Goal: Leave review/rating: Leave review/rating

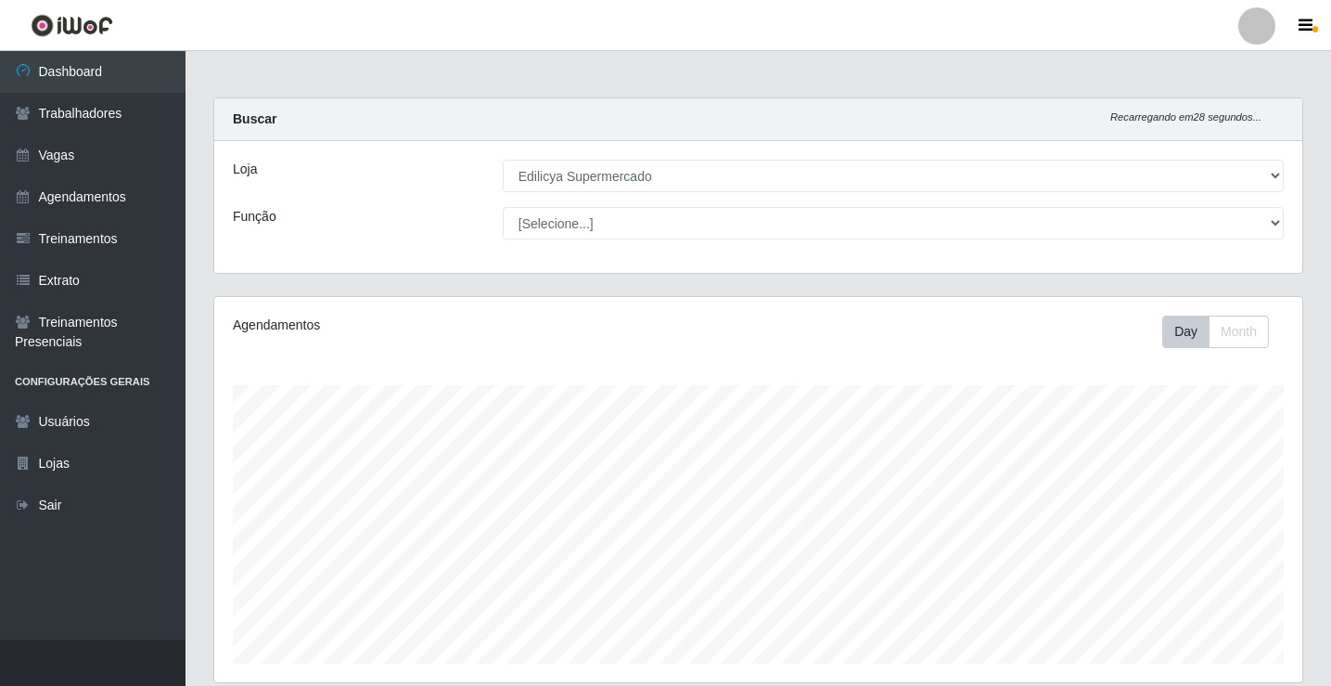
select select "460"
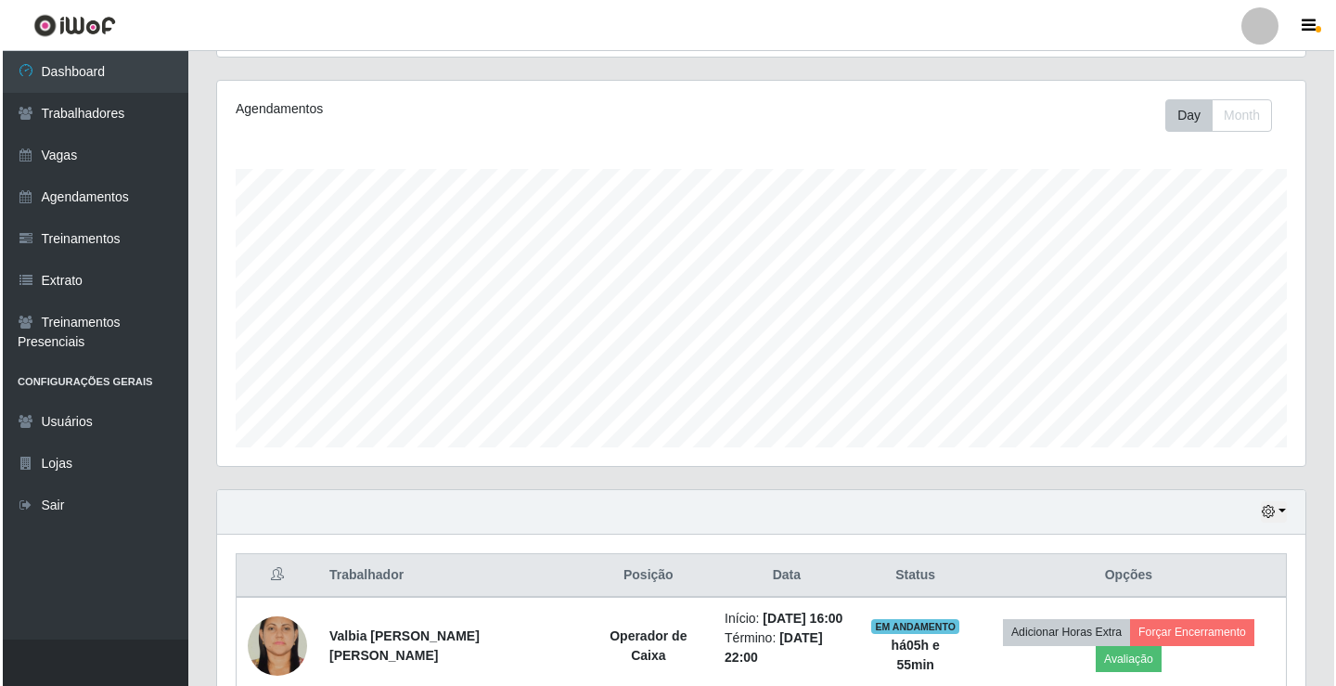
scroll to position [385, 1088]
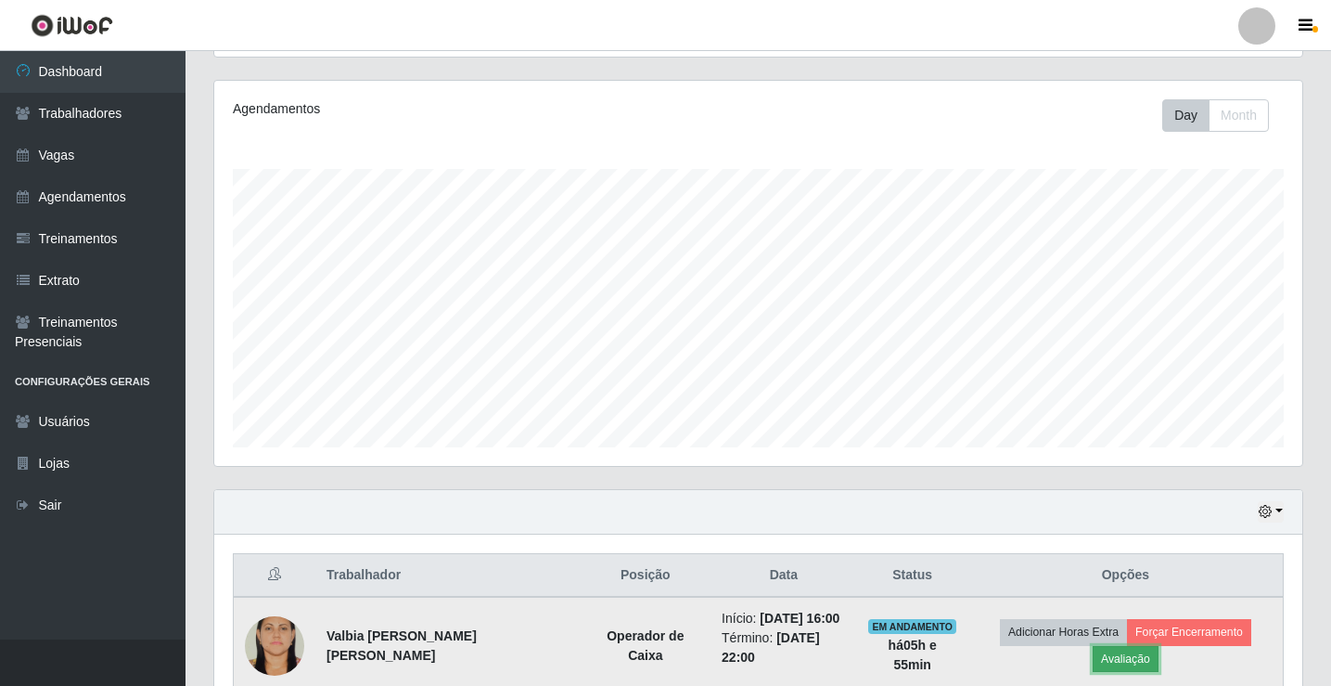
click at [1159, 646] on button "Avaliação" at bounding box center [1126, 659] width 66 height 26
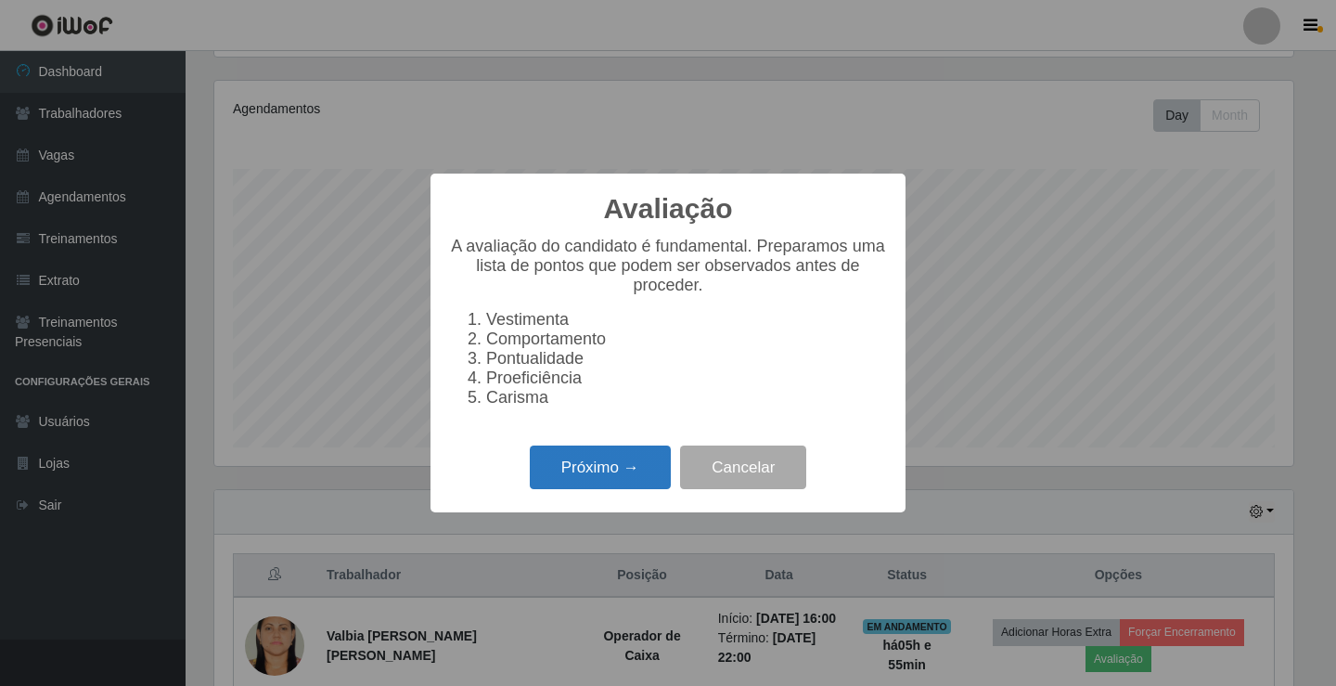
click at [605, 481] on button "Próximo →" at bounding box center [600, 467] width 141 height 44
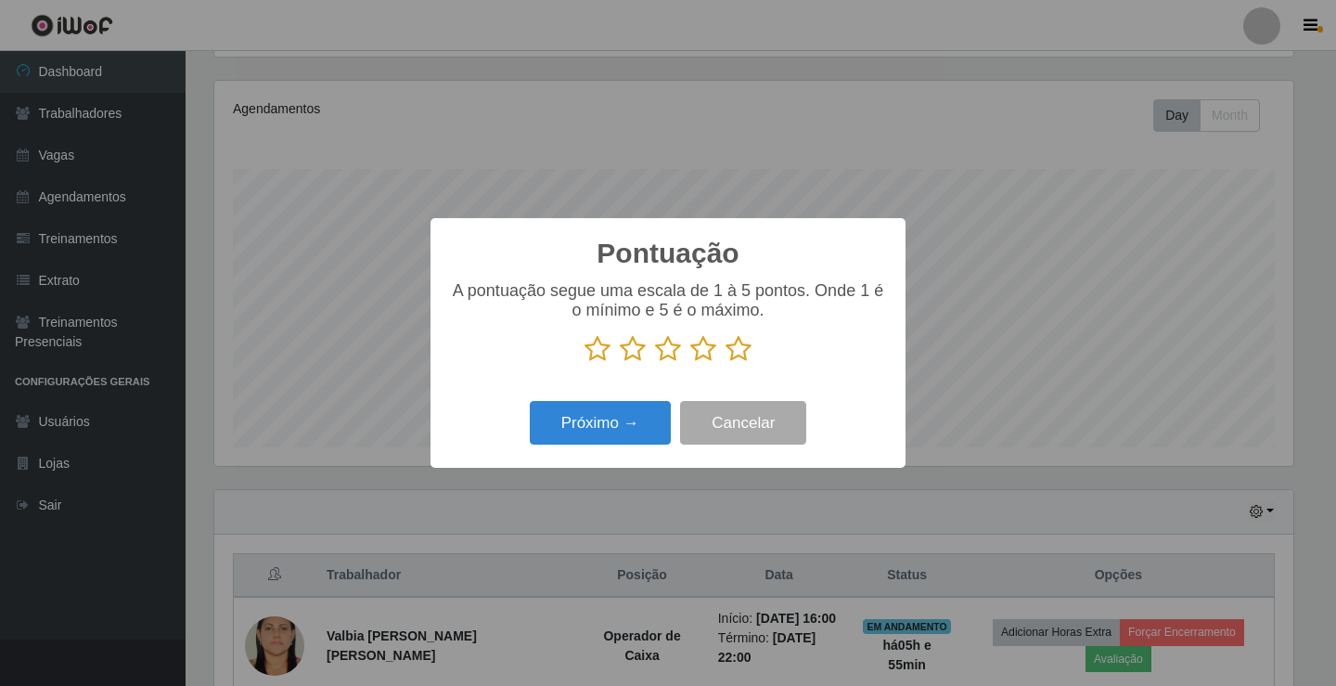
click at [742, 355] on icon at bounding box center [738, 349] width 26 height 28
click at [725, 363] on input "radio" at bounding box center [725, 363] width 0 height 0
click at [622, 415] on button "Próximo →" at bounding box center [600, 423] width 141 height 44
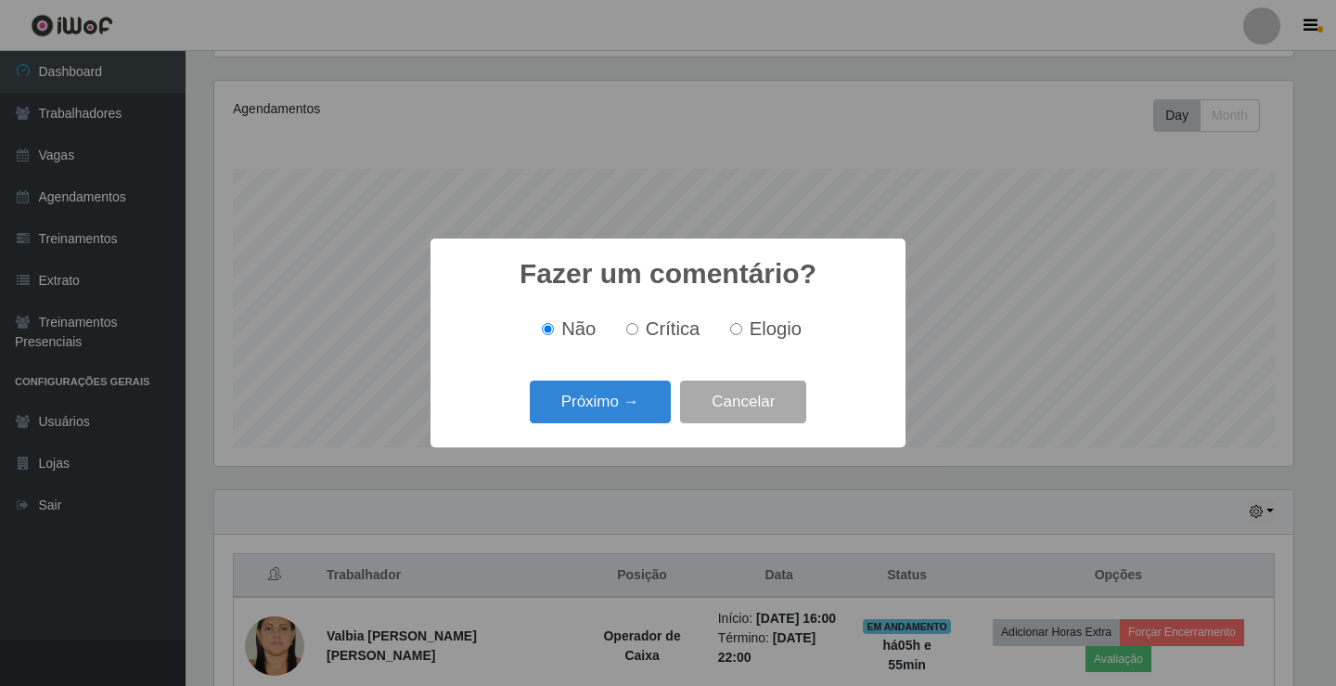
click at [622, 415] on button "Próximo →" at bounding box center [600, 402] width 141 height 44
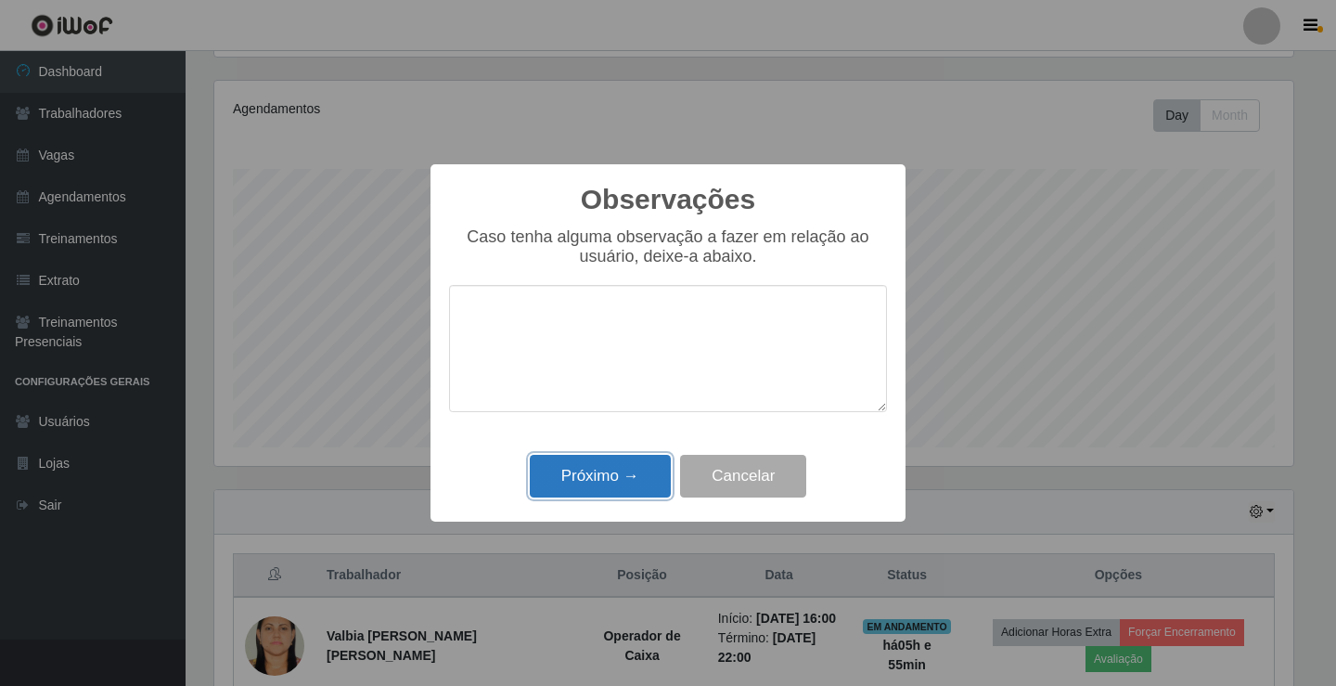
click at [616, 474] on button "Próximo →" at bounding box center [600, 477] width 141 height 44
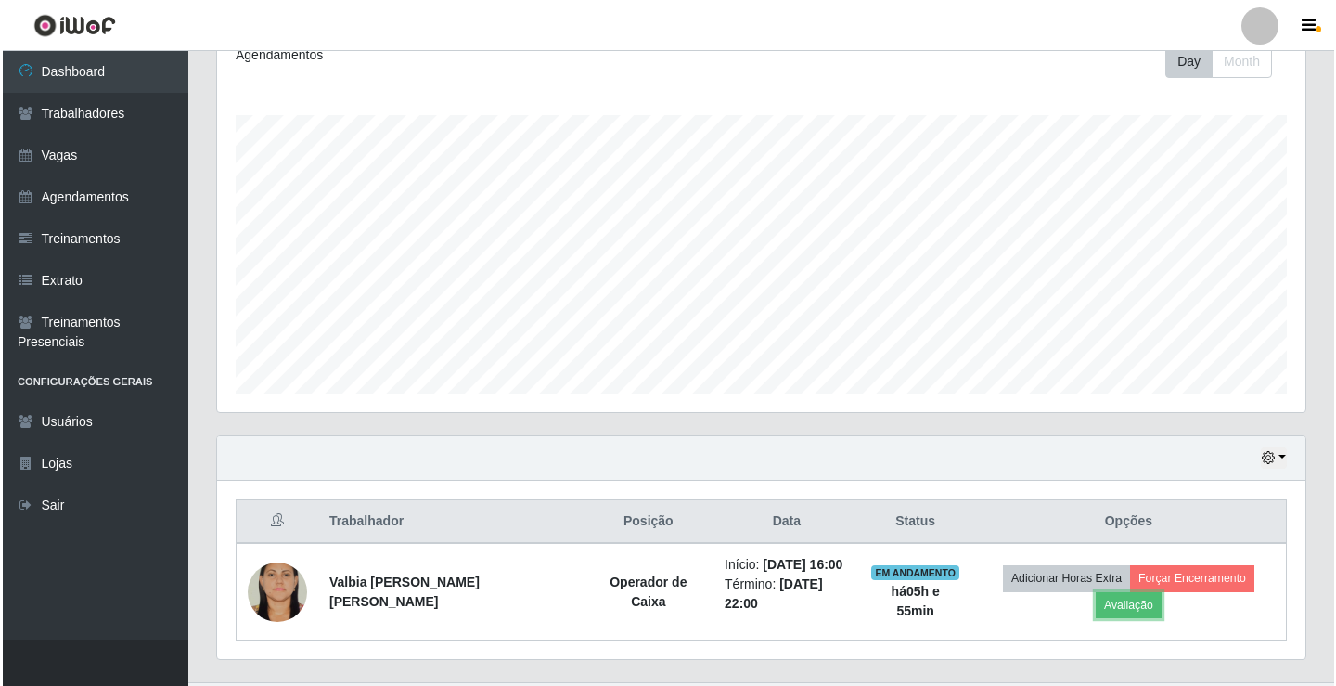
scroll to position [299, 0]
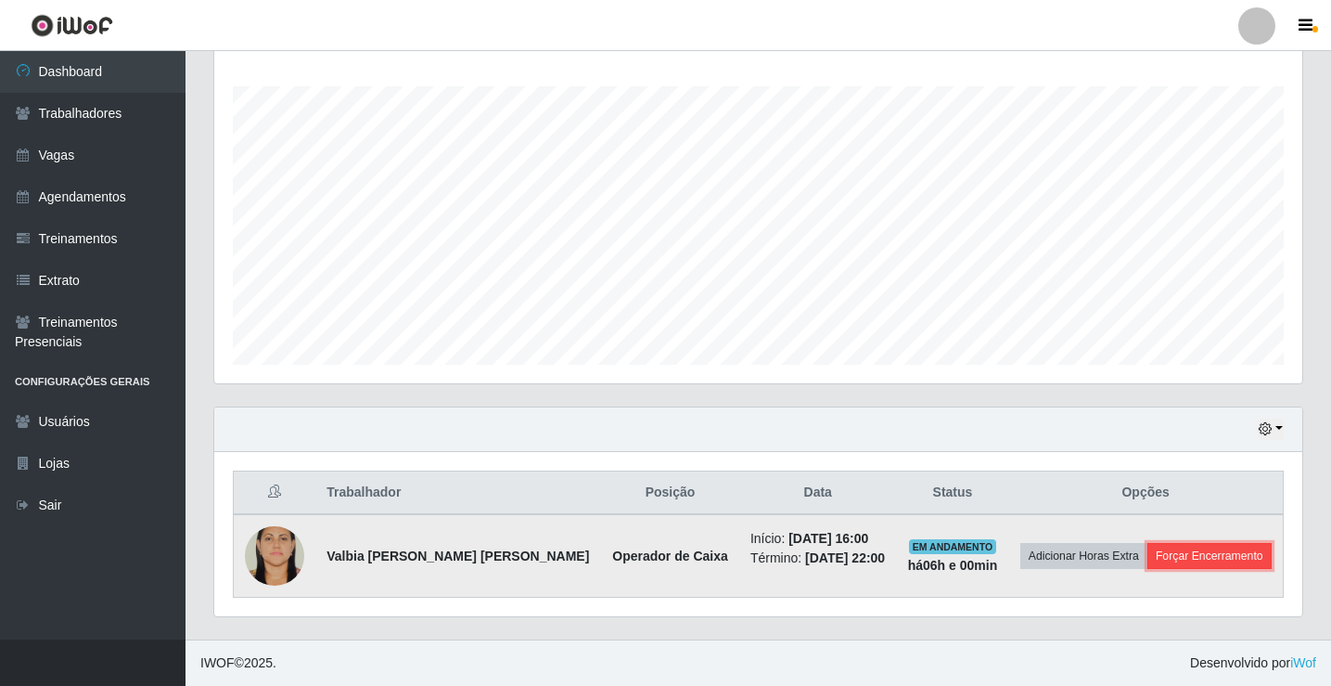
click at [1211, 560] on button "Forçar Encerramento" at bounding box center [1209, 556] width 124 height 26
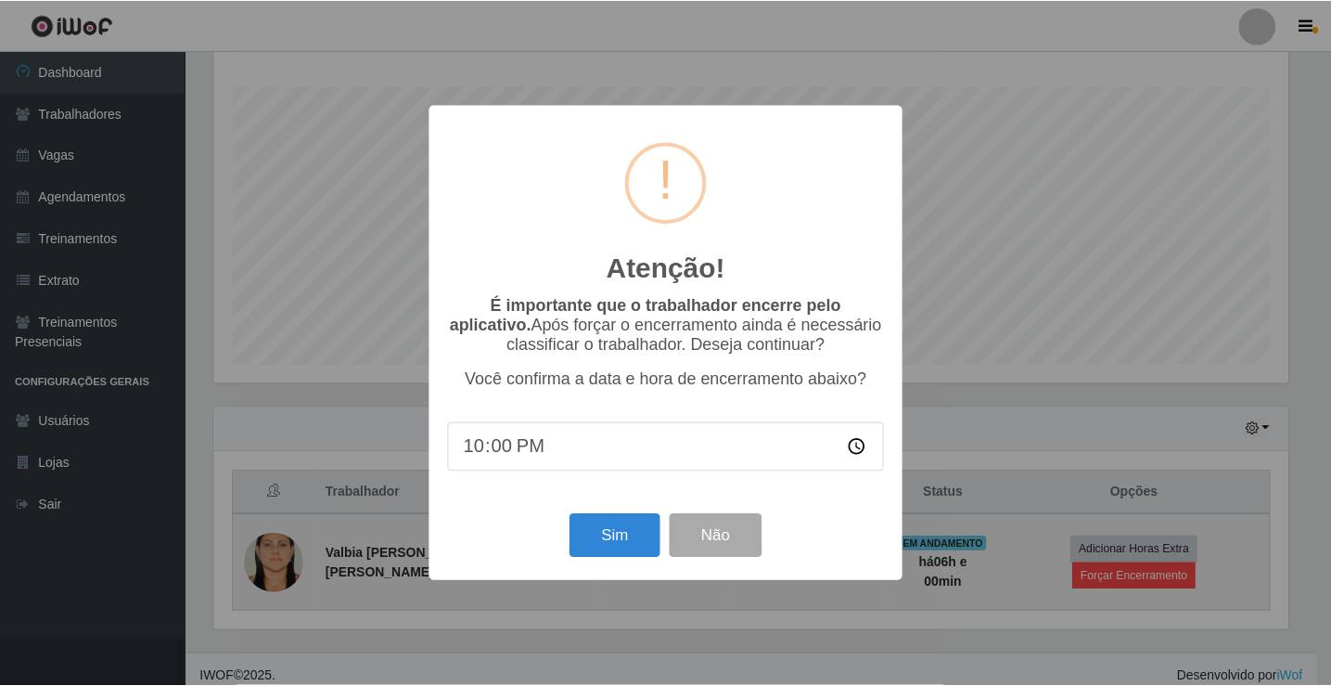
scroll to position [385, 1079]
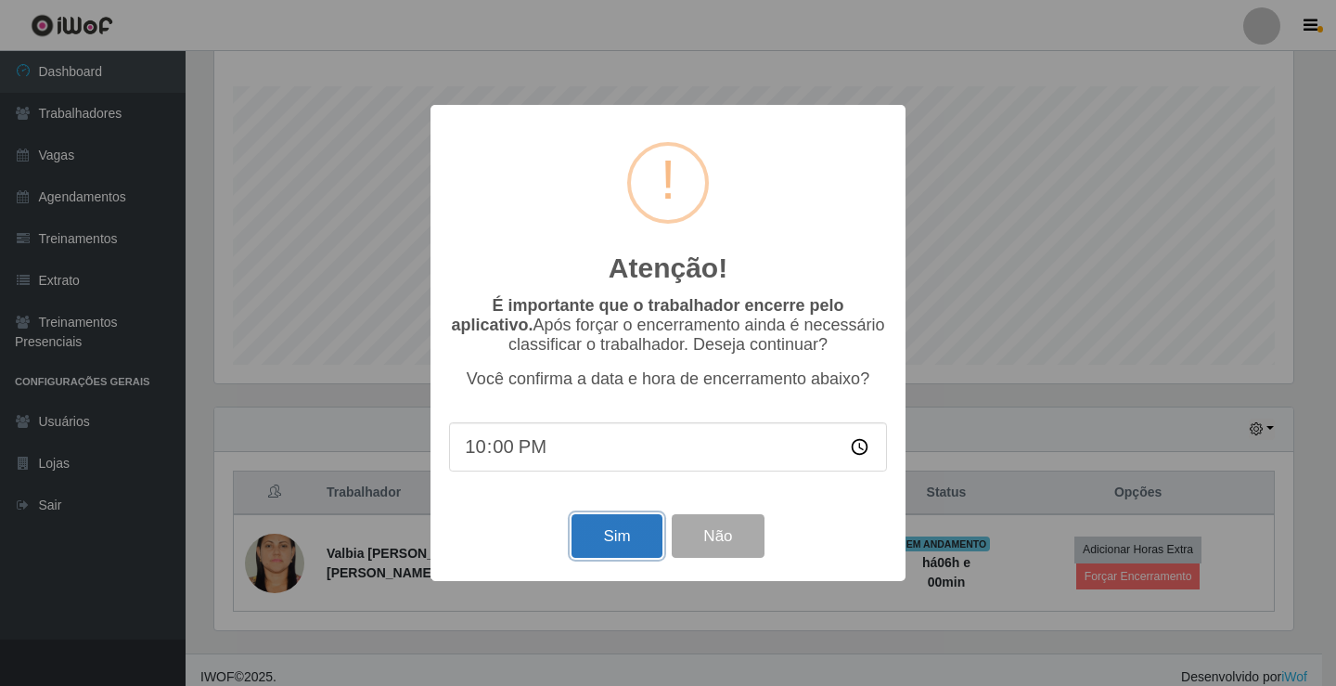
click at [650, 550] on button "Sim" at bounding box center [616, 536] width 90 height 44
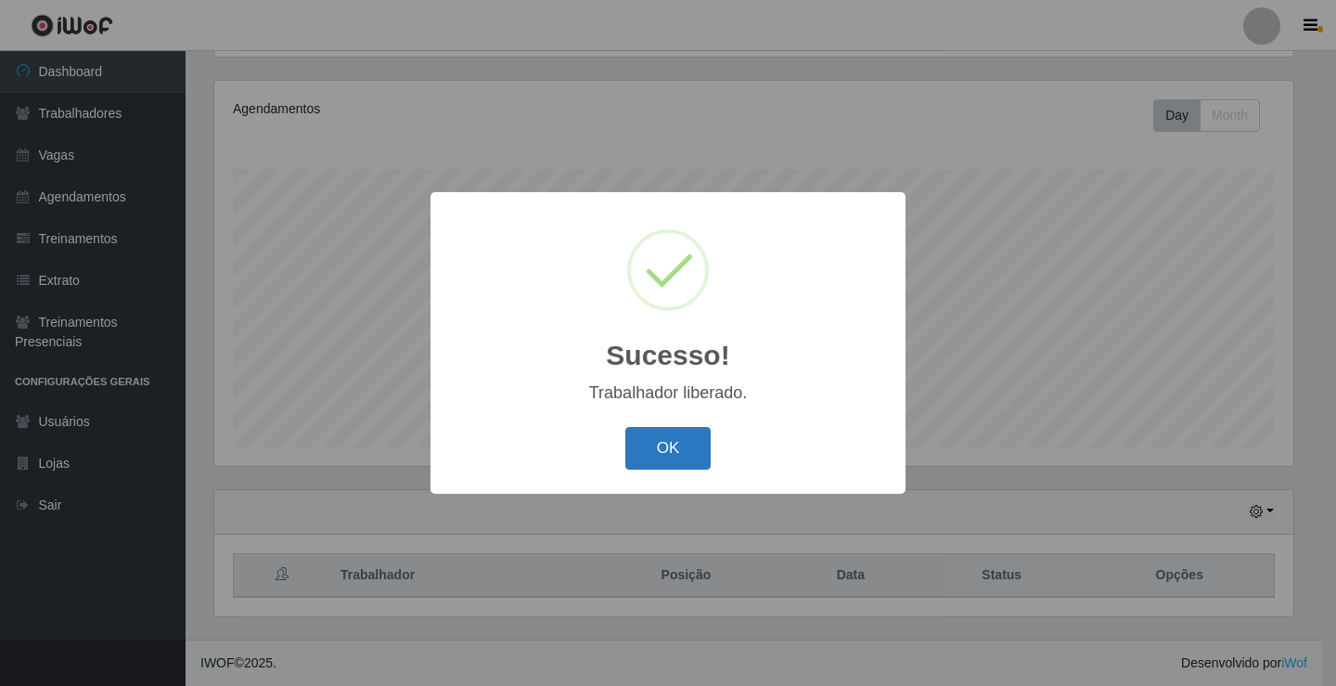
click at [674, 434] on button "OK" at bounding box center [668, 449] width 86 height 44
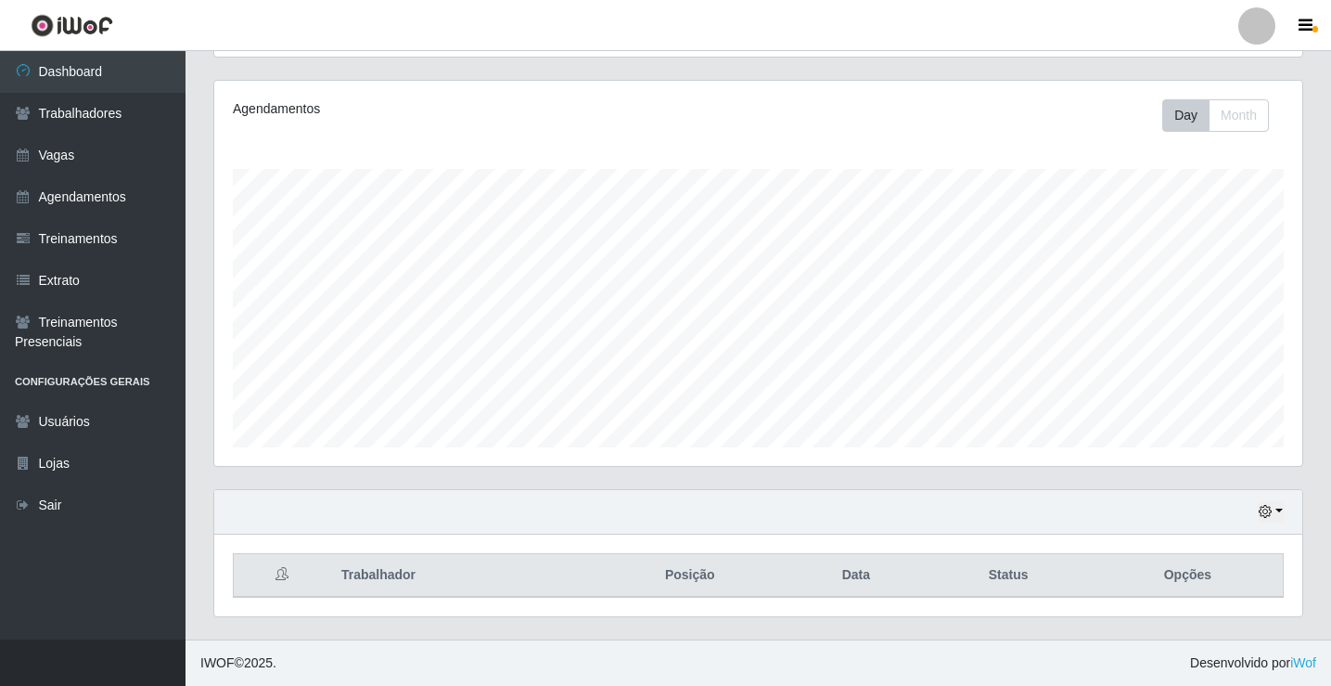
scroll to position [385, 1088]
